Goal: Check status: Check status

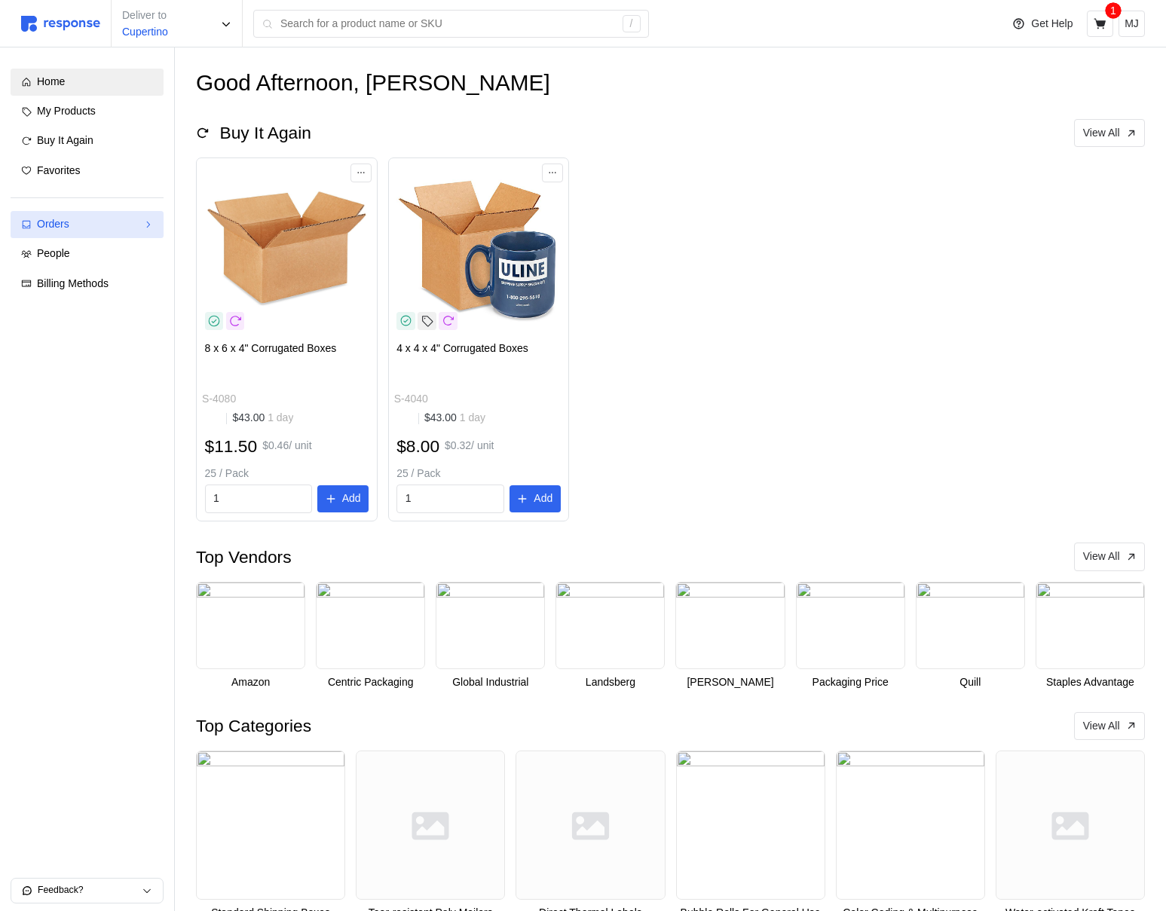
click at [108, 228] on div "Orders" at bounding box center [87, 224] width 100 height 17
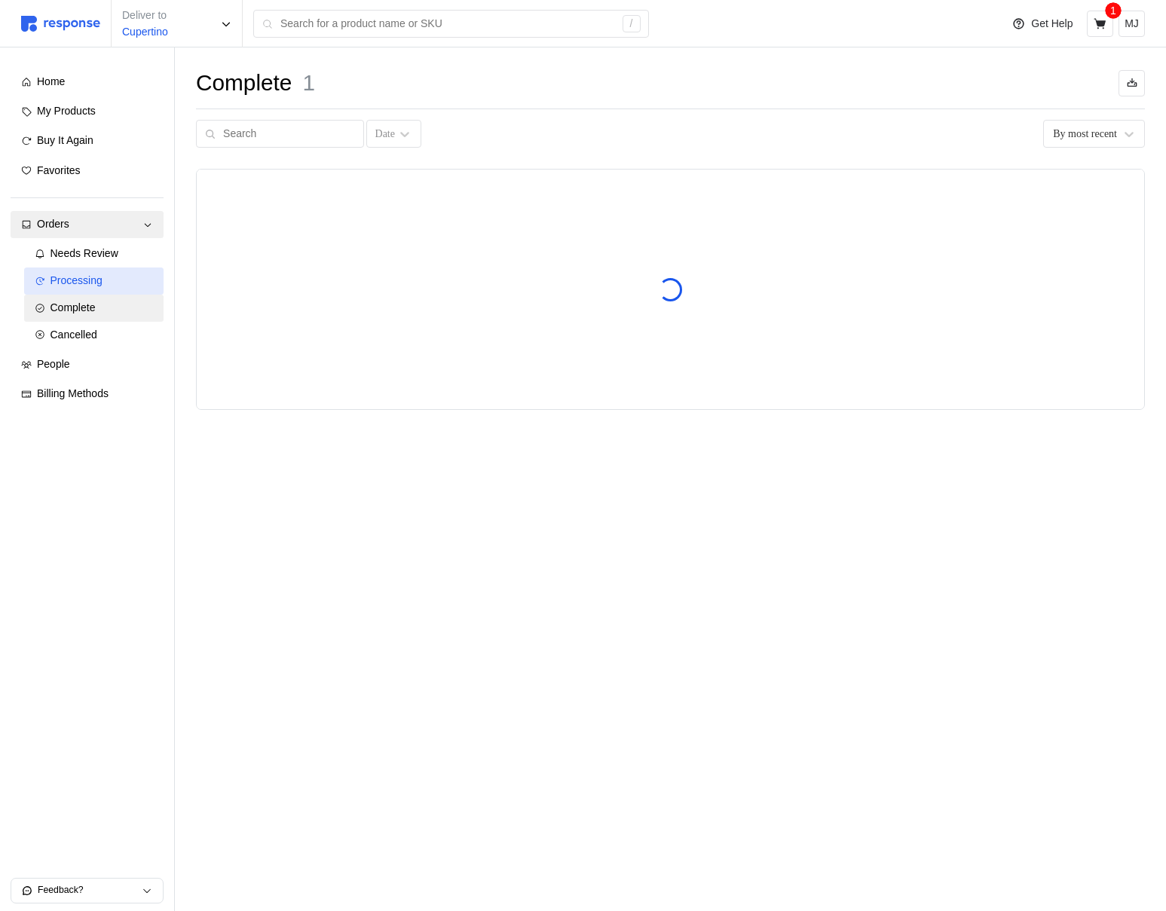
click at [105, 288] on div "Processing" at bounding box center [101, 281] width 103 height 17
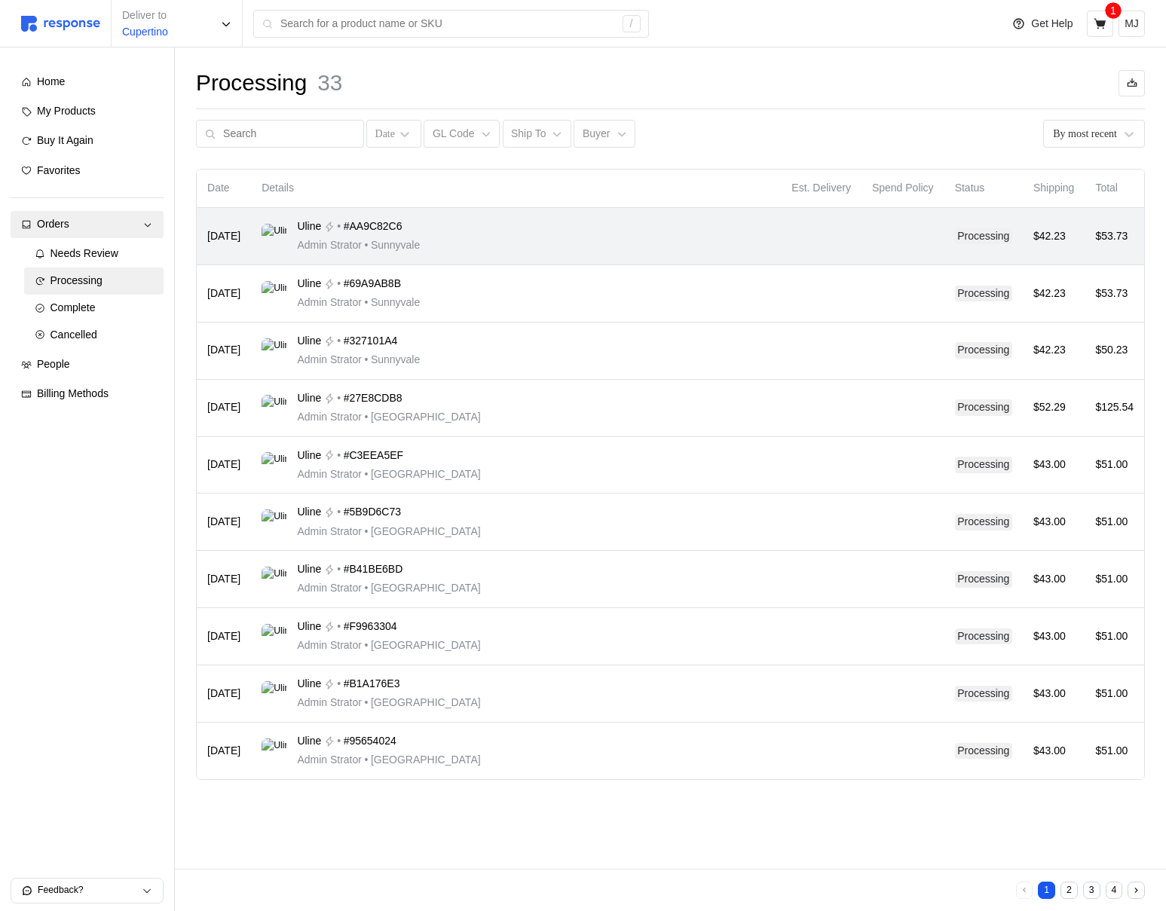
click at [543, 231] on div "Uline • #AA9C82C6 Admin Strator • [GEOGRAPHIC_DATA]" at bounding box center [515, 235] width 509 height 35
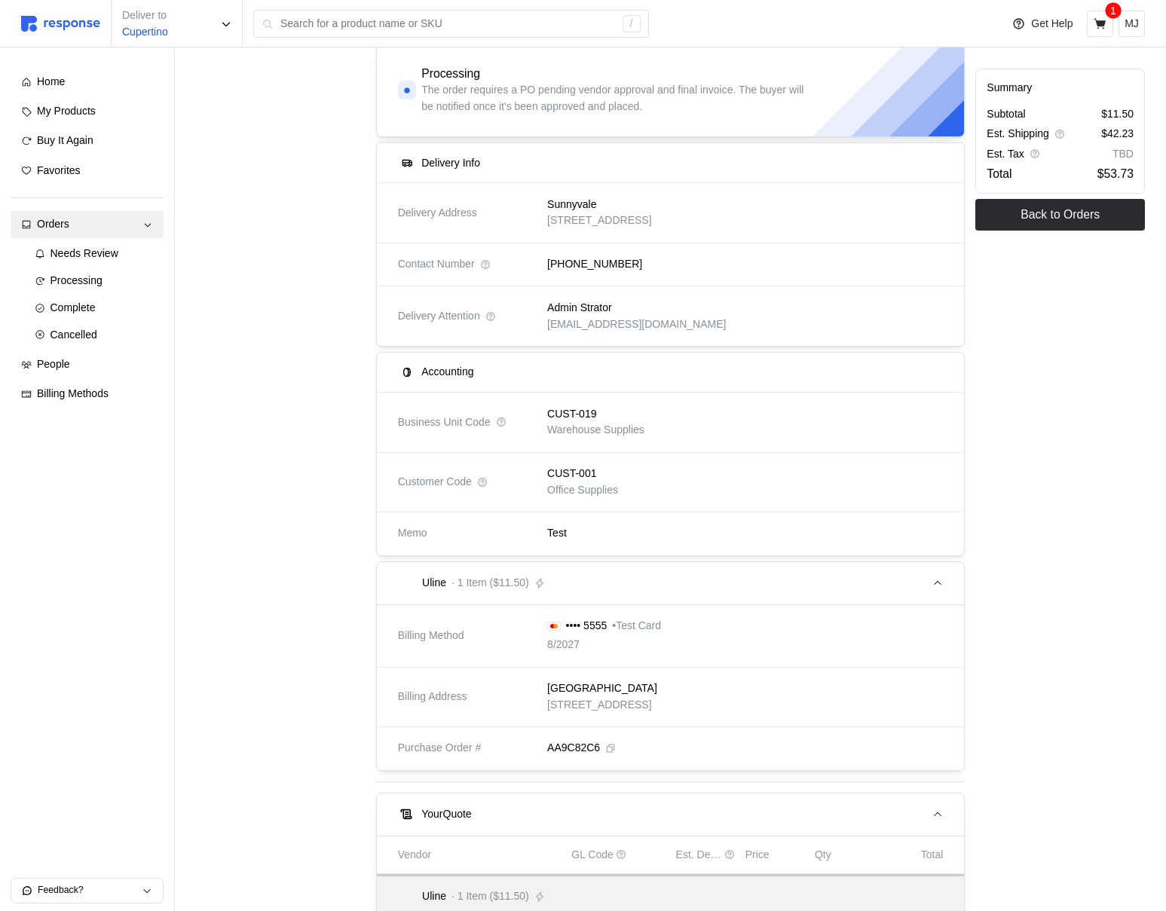
scroll to position [192, 0]
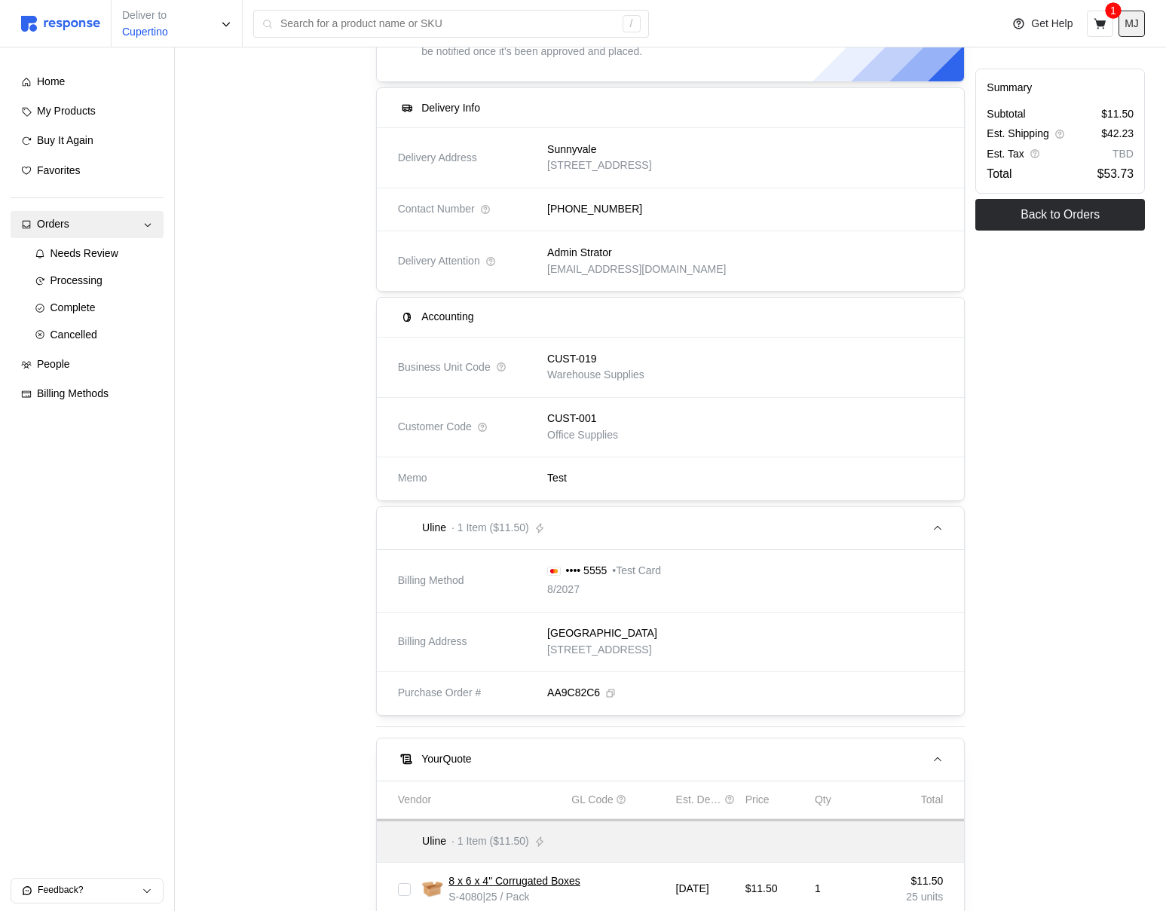
click at [1129, 23] on p "MJ" at bounding box center [1131, 24] width 14 height 17
click at [1090, 90] on p "Logout" at bounding box center [1085, 86] width 96 height 17
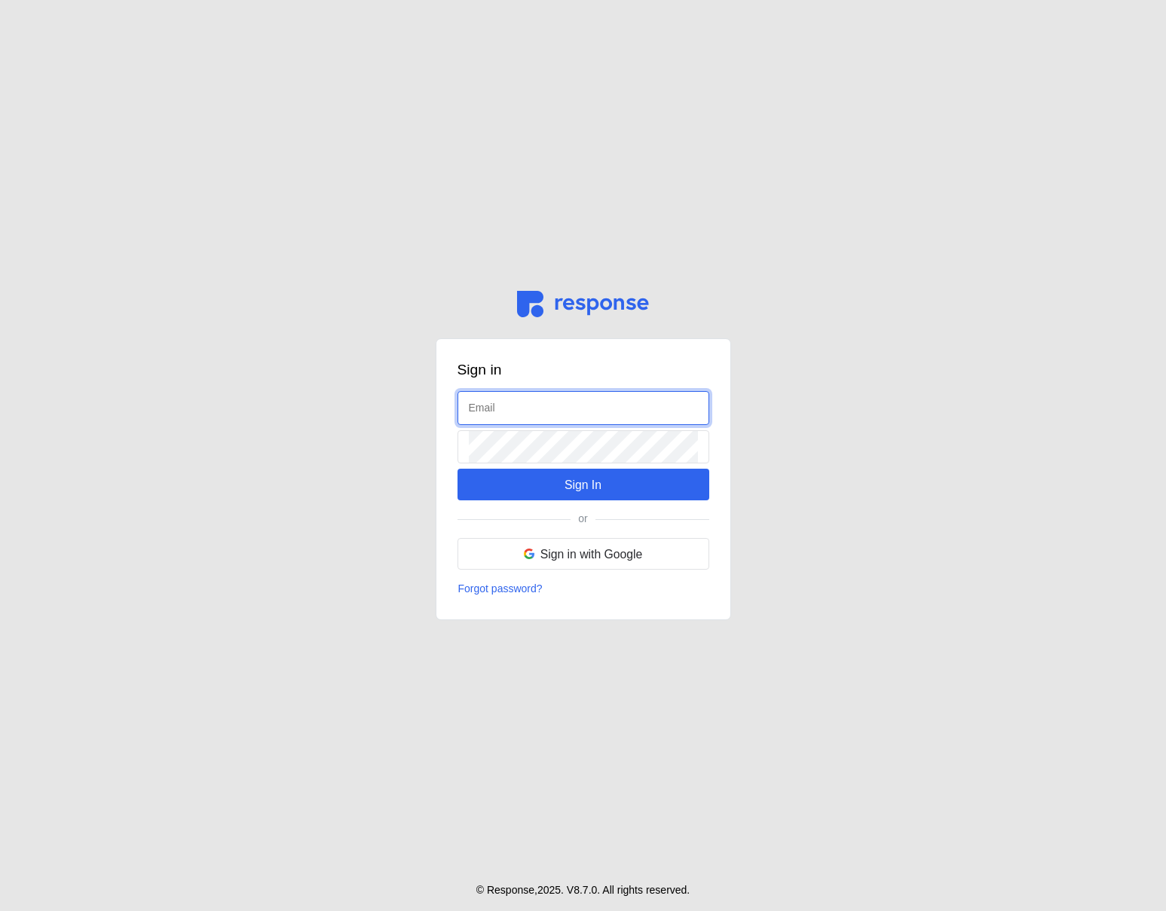
type input "[EMAIL_ADDRESS][DOMAIN_NAME]"
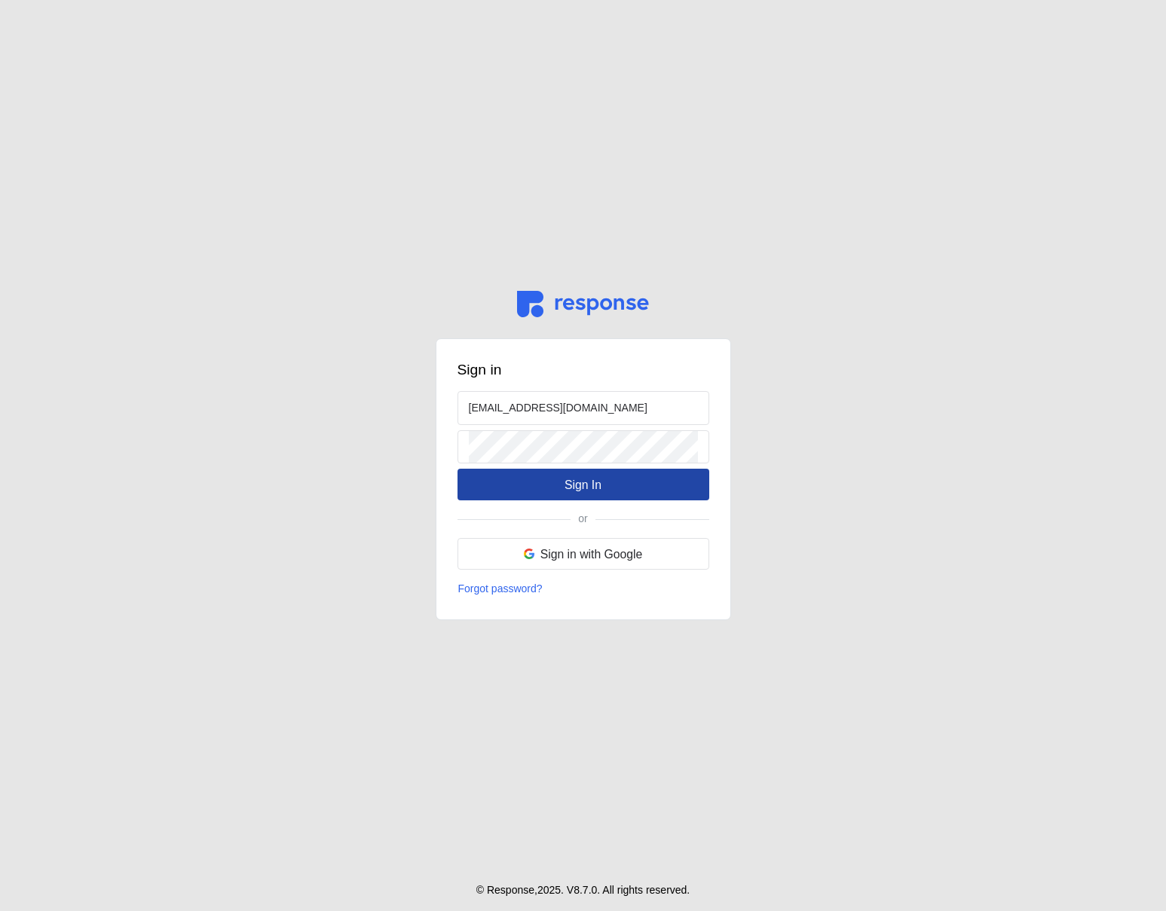
click at [557, 491] on button "Sign In" at bounding box center [583, 485] width 252 height 32
